Goal: Information Seeking & Learning: Learn about a topic

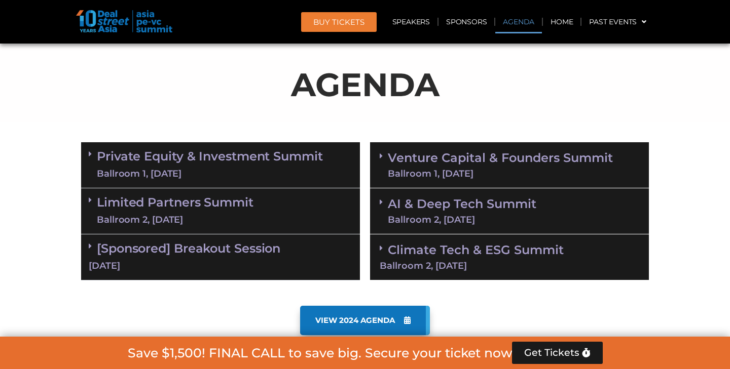
scroll to position [602, 0]
click at [239, 169] on div "Ballroom 1, [DATE]" at bounding box center [210, 174] width 226 height 13
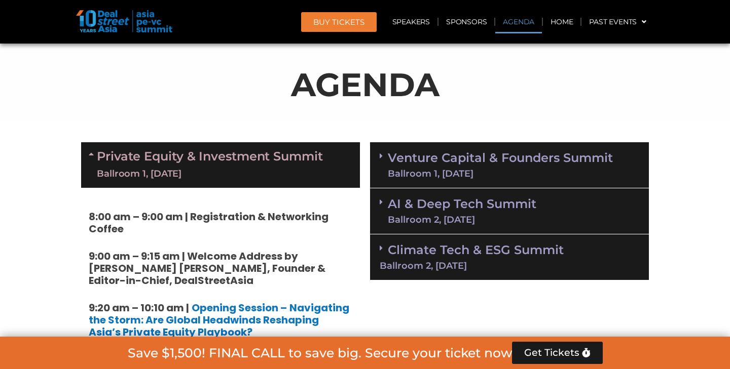
click at [239, 169] on div "Ballroom 1, [DATE]" at bounding box center [210, 174] width 226 height 13
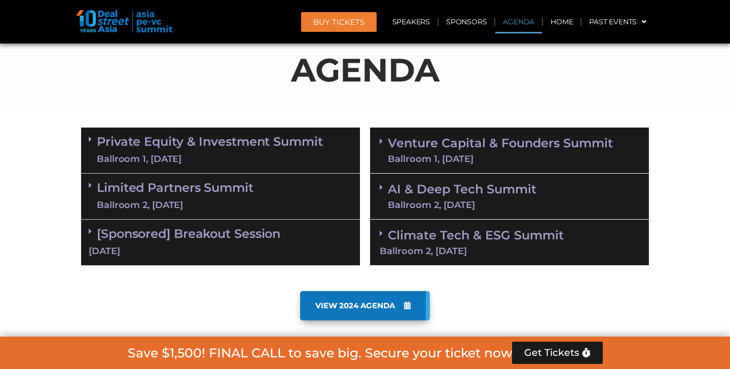
scroll to position [627, 0]
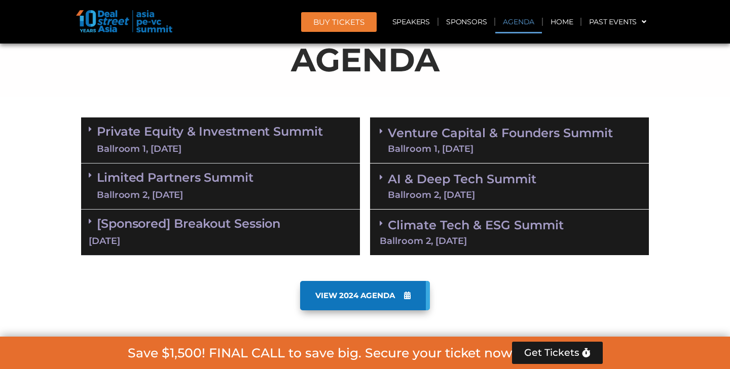
click at [239, 171] on link "Limited Partners Summit Ballroom 2, 10 Sept" at bounding box center [175, 186] width 157 height 30
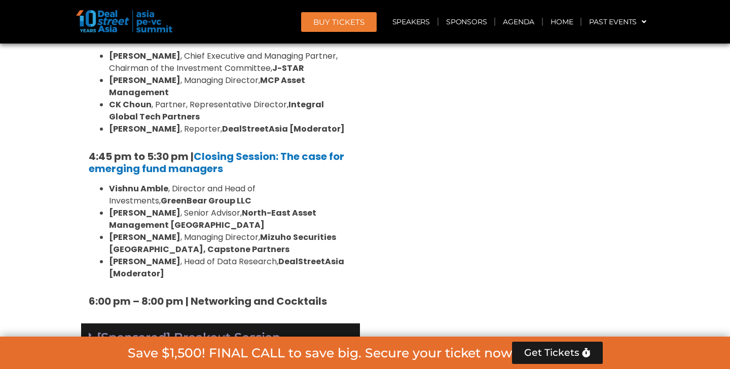
scroll to position [1598, 0]
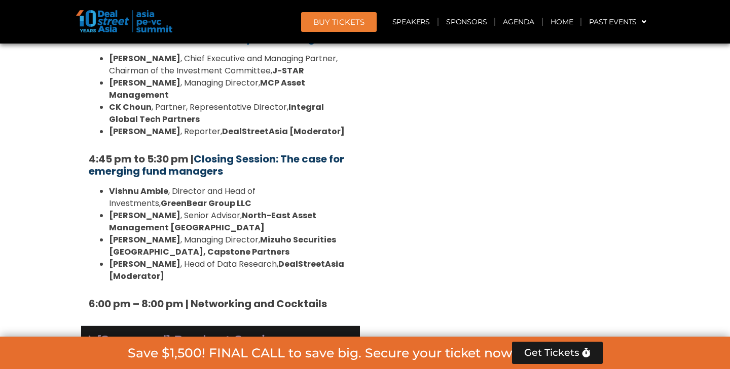
click at [231, 152] on link "Closing Session: The case for emerging fund managers" at bounding box center [216, 165] width 255 height 26
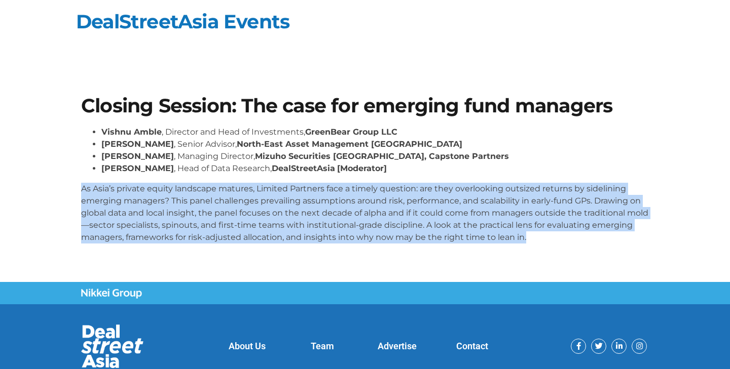
drag, startPoint x: 82, startPoint y: 188, endPoint x: 594, endPoint y: 239, distance: 514.9
click at [594, 239] on p "As Asia’s private equity landscape matures, Limited Partners face a timely ques…" at bounding box center [365, 213] width 568 height 61
copy p "As Asia’s private equity landscape matures, Limited Partners face a timely ques…"
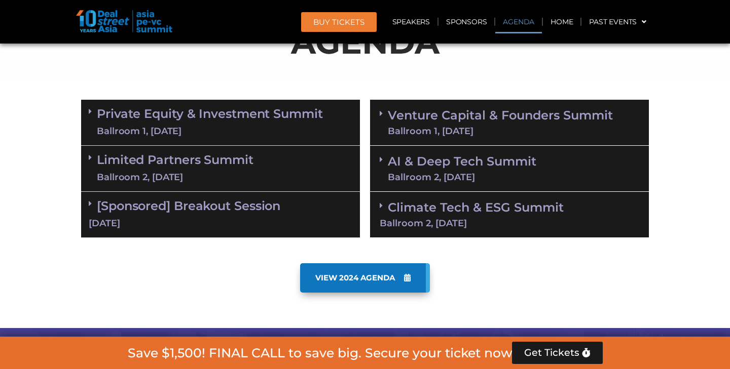
scroll to position [571, 0]
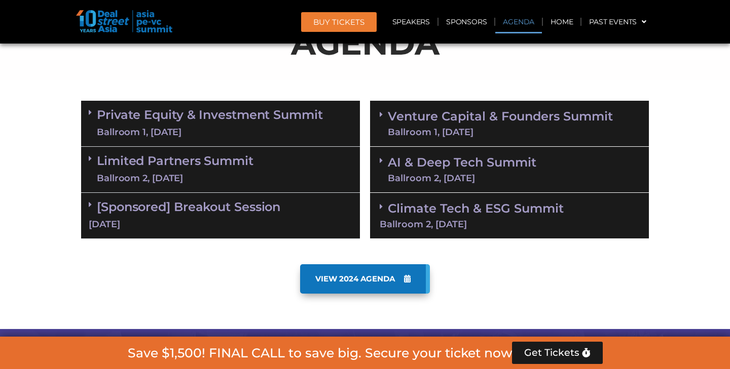
click at [266, 119] on link "Private Equity & Investment Summit Ballroom 1, [DATE]" at bounding box center [210, 123] width 226 height 30
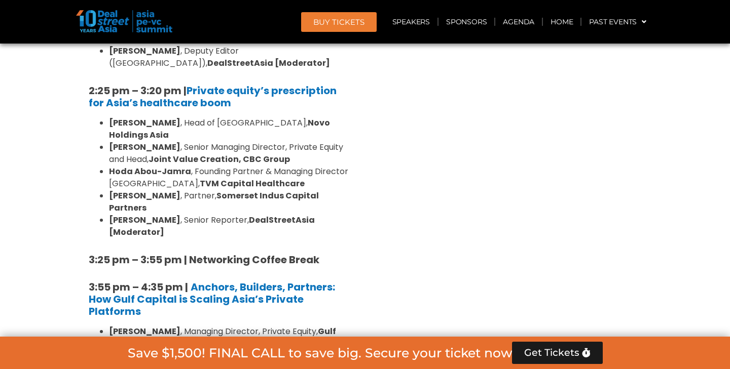
scroll to position [1693, 0]
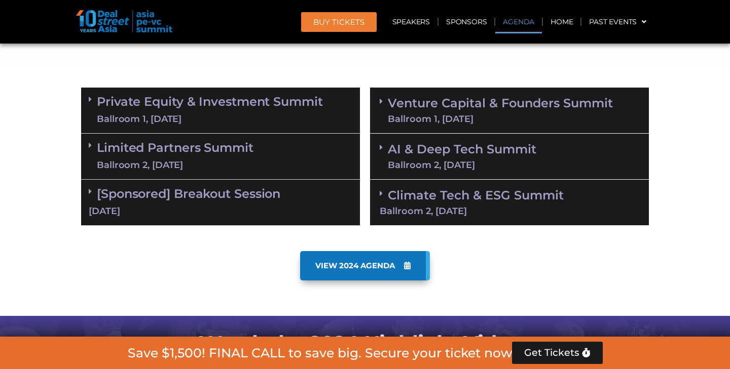
scroll to position [580, 0]
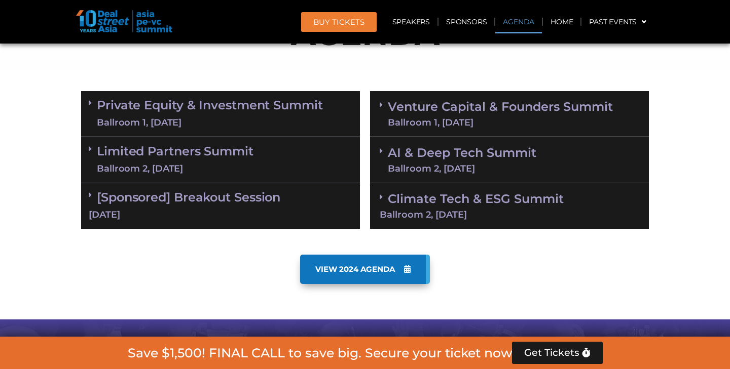
click at [217, 156] on link "Limited Partners Summit Ballroom 2, 10 Sept" at bounding box center [175, 160] width 157 height 30
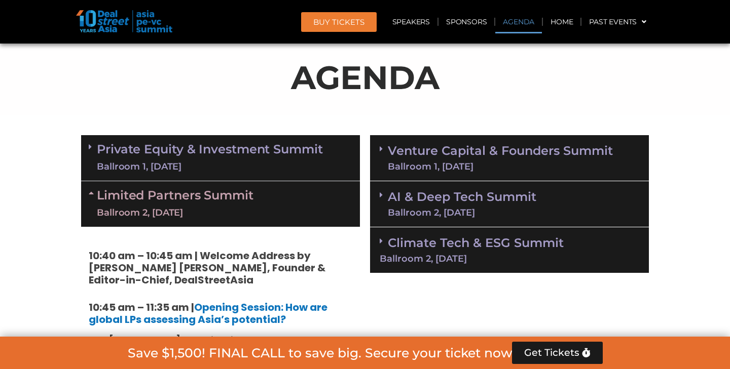
scroll to position [518, 0]
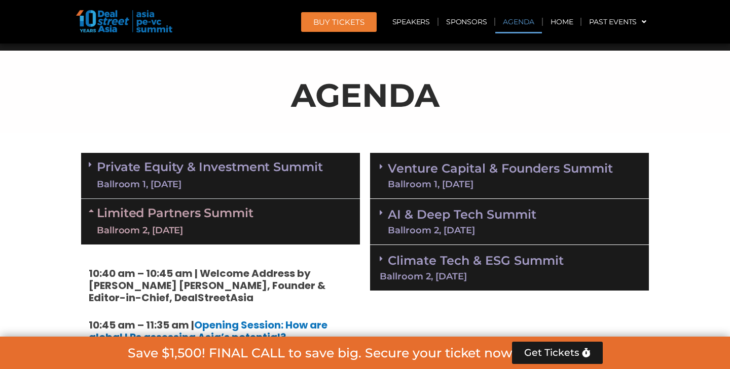
click at [188, 162] on link "Private Equity & Investment Summit Ballroom 1, [DATE]" at bounding box center [210, 176] width 226 height 30
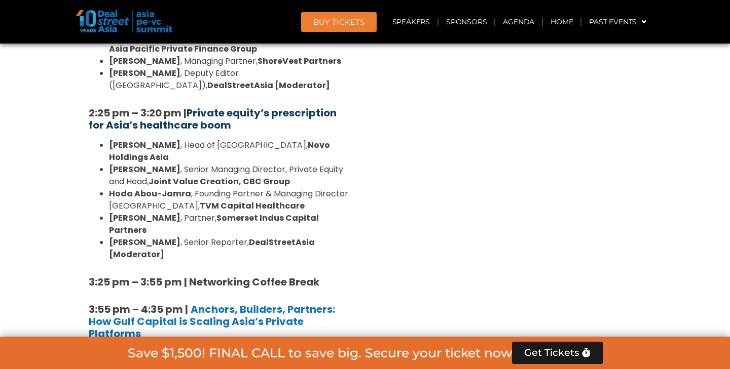
scroll to position [1561, 0]
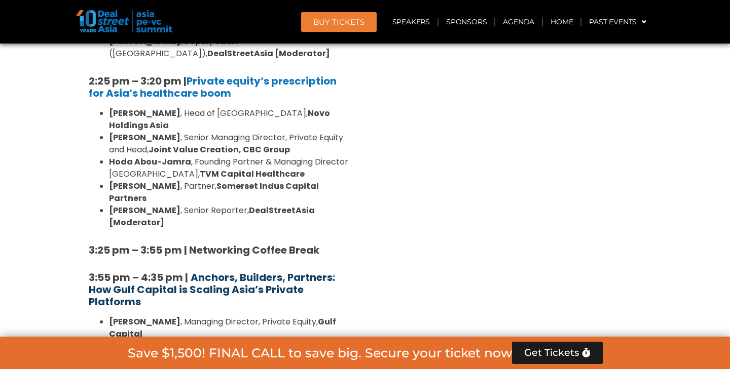
click at [226, 271] on b "Anchors, Builders, Partners: How Gulf Capital is Scaling Asia’s Private Platfor…" at bounding box center [212, 290] width 246 height 39
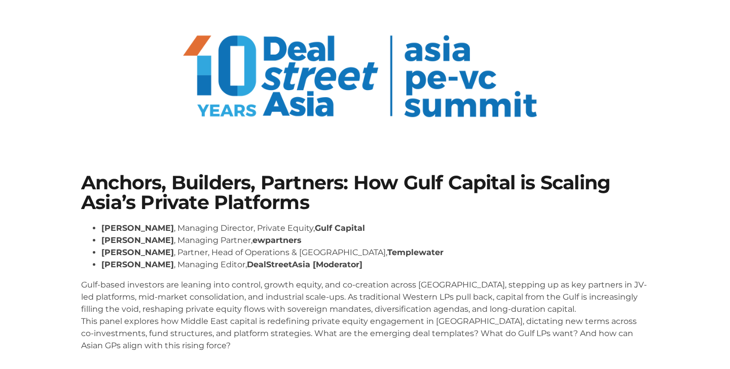
scroll to position [41, 0]
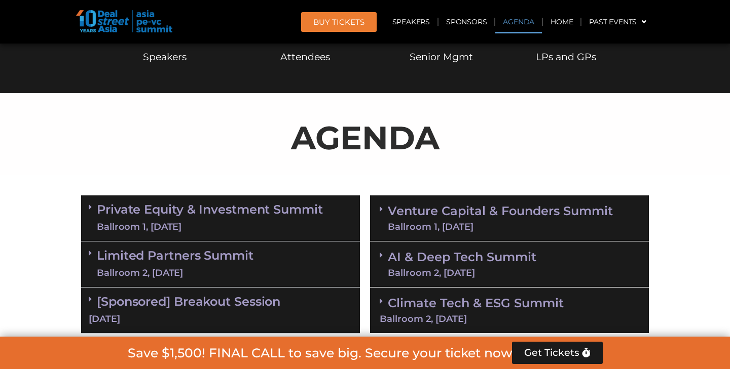
scroll to position [512, 0]
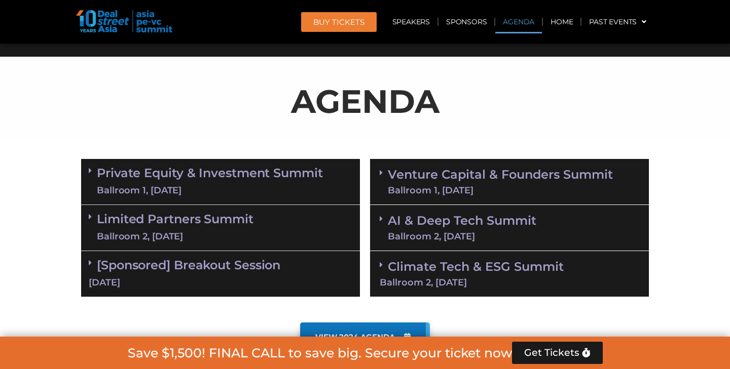
click at [246, 176] on link "Private Equity & Investment Summit Ballroom 1, [DATE]" at bounding box center [210, 182] width 226 height 30
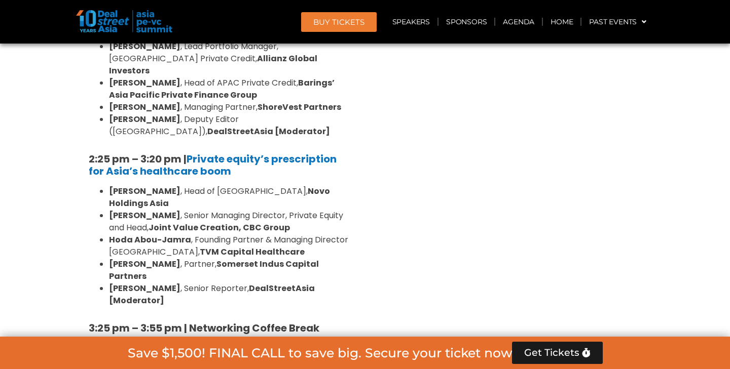
scroll to position [1495, 0]
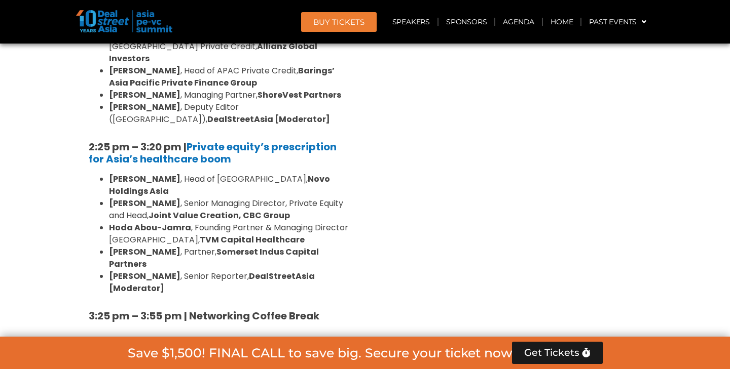
click at [220, 337] on b "Anchors, Builders, Partners: How Gulf Capital is Scaling Asia’s Private Platfor…" at bounding box center [212, 356] width 246 height 39
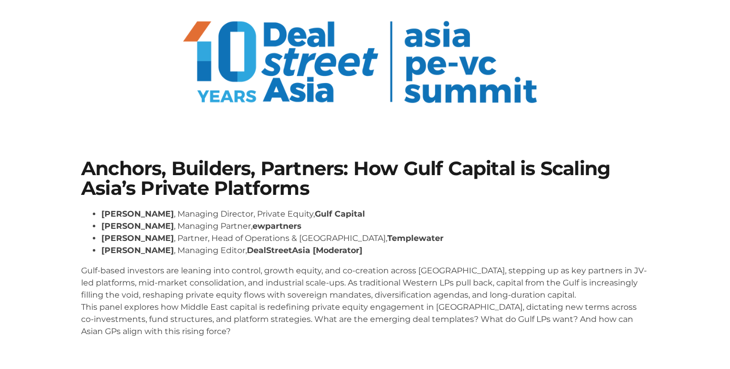
scroll to position [163, 0]
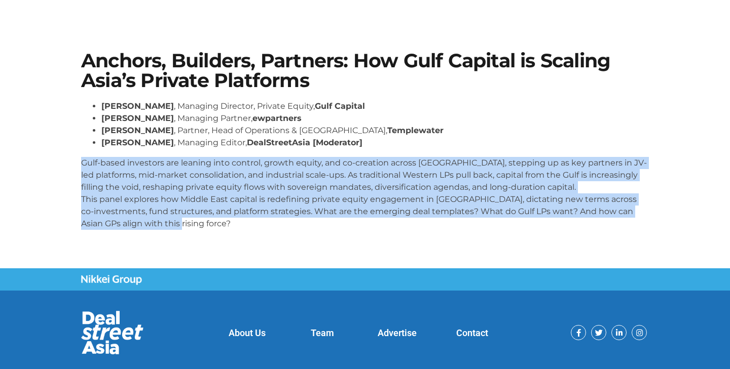
drag, startPoint x: 68, startPoint y: 162, endPoint x: 214, endPoint y: 222, distance: 157.5
click at [214, 222] on section "Anchors, Builders, Partners: How Gulf Capital is Scaling Asia’s Private Platfor…" at bounding box center [365, 145] width 730 height 248
copy p "Gulf-based investors are leaning into control, growth equity, and co-creation a…"
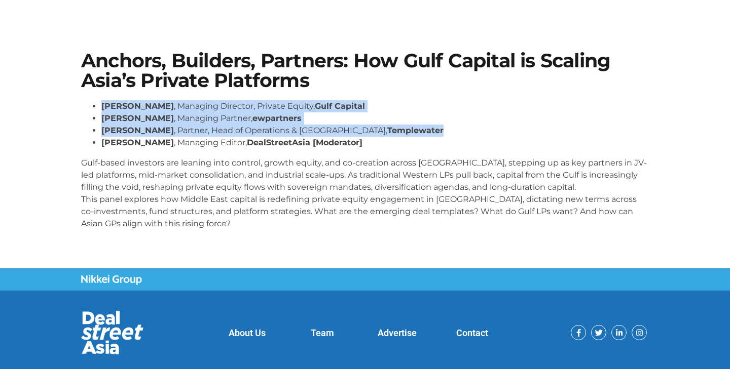
drag, startPoint x: 103, startPoint y: 103, endPoint x: 374, endPoint y: 129, distance: 271.4
click at [374, 129] on ul "[PERSON_NAME] , Managing Director, Private Equity, Gulf Capital [PERSON_NAME] ,…" at bounding box center [365, 124] width 568 height 49
copy ul "[PERSON_NAME] , Managing Director, Private Equity, Gulf Capital [PERSON_NAME] ,…"
click at [208, 104] on li "[PERSON_NAME] , Managing Director, Private Equity, Gulf Capital" at bounding box center [374, 106] width 547 height 12
